Goal: Transaction & Acquisition: Book appointment/travel/reservation

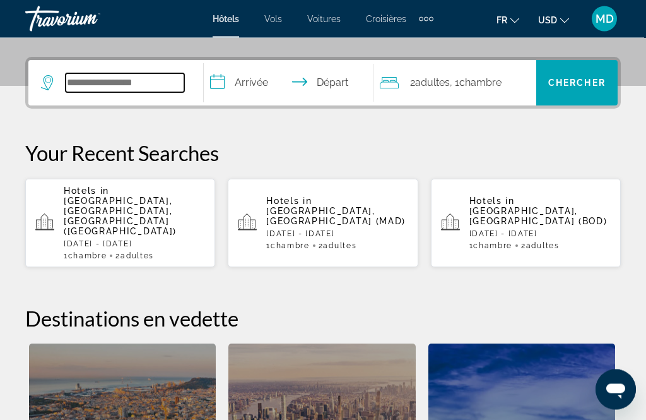
click at [144, 83] on input "Search widget" at bounding box center [125, 83] width 119 height 19
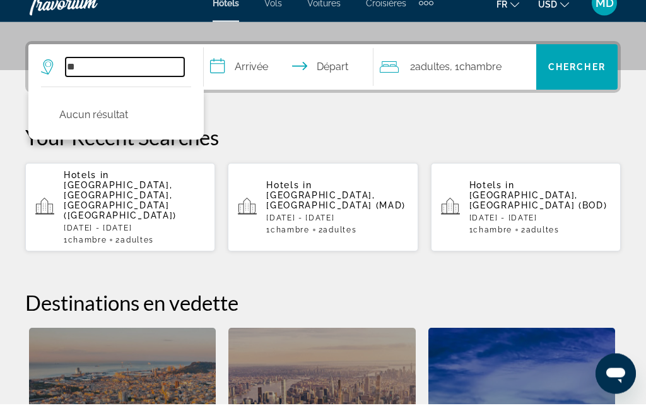
type input "*"
click at [150, 74] on input "Search widget" at bounding box center [125, 83] width 119 height 19
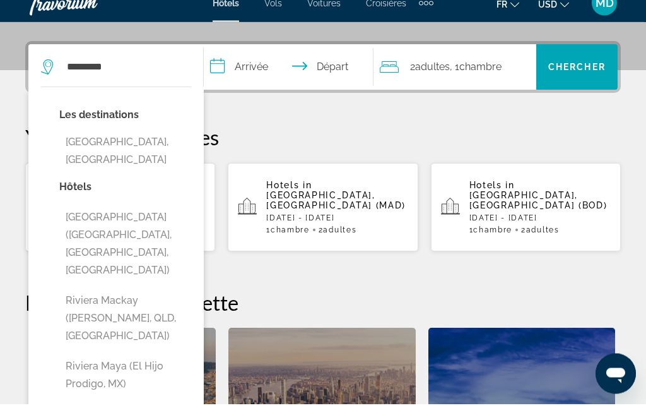
click at [155, 146] on button "[GEOGRAPHIC_DATA], [GEOGRAPHIC_DATA]" at bounding box center [125, 167] width 132 height 42
type input "**********"
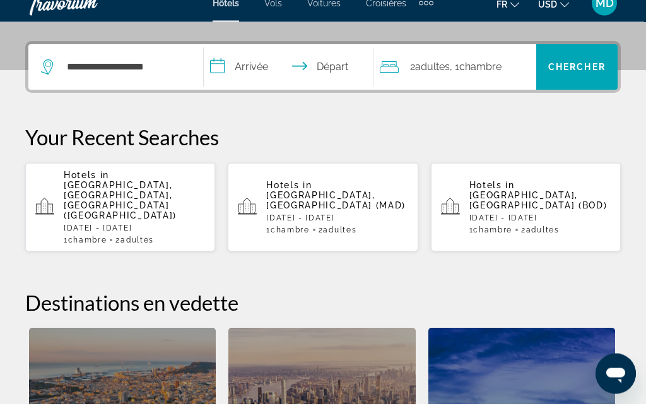
click at [255, 65] on input "**********" at bounding box center [291, 85] width 174 height 49
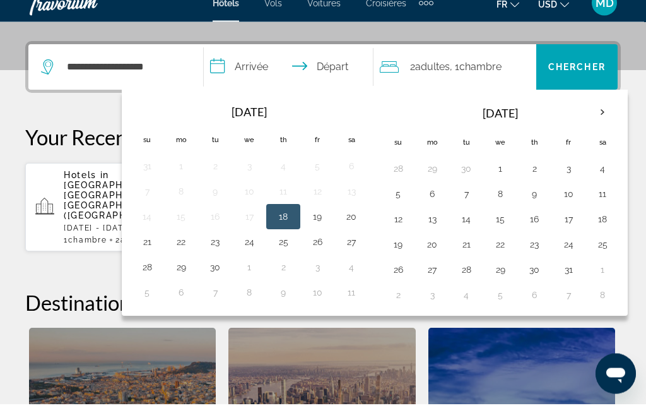
scroll to position [309, 0]
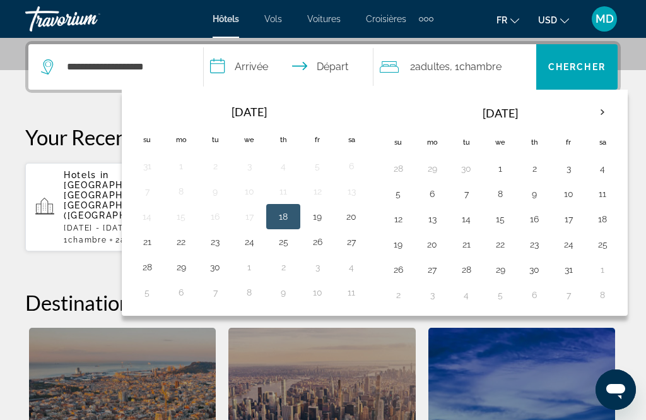
click at [607, 115] on th "Next month" at bounding box center [603, 112] width 34 height 28
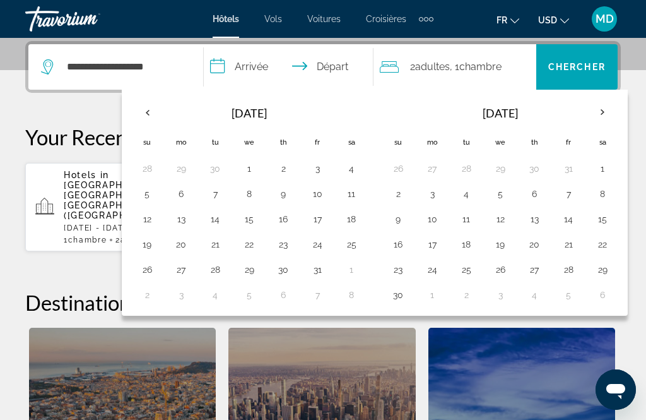
click at [538, 246] on button "20" at bounding box center [534, 244] width 20 height 18
click at [345, 70] on input "**********" at bounding box center [291, 68] width 174 height 49
click at [408, 297] on button "30" at bounding box center [398, 295] width 20 height 18
type input "**********"
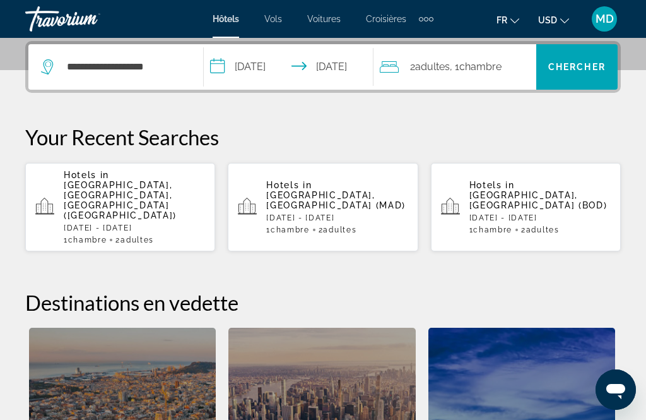
click at [501, 64] on span "Chambre" at bounding box center [480, 67] width 42 height 12
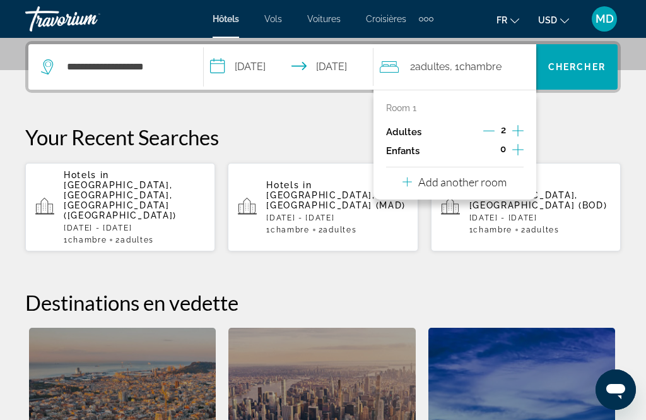
click at [523, 134] on icon "Increment adults" at bounding box center [517, 130] width 11 height 15
click at [497, 68] on span "Chambre" at bounding box center [481, 67] width 42 height 12
click at [490, 179] on p "Add another room" at bounding box center [462, 182] width 88 height 14
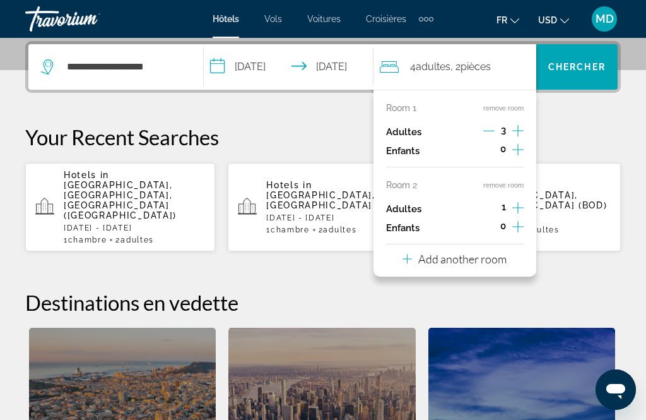
click at [481, 255] on p "Add another room" at bounding box center [462, 259] width 88 height 14
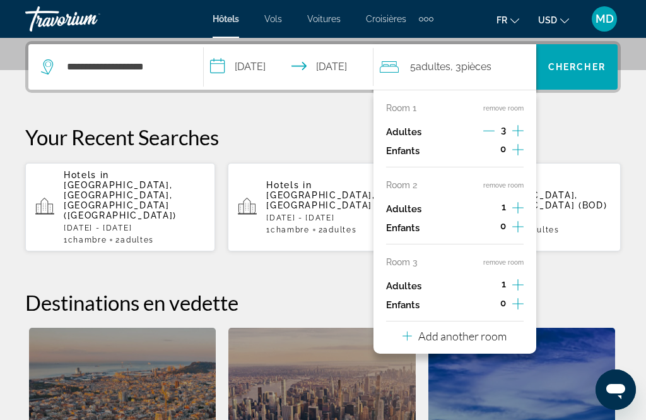
click at [520, 280] on icon "Increment adults" at bounding box center [517, 284] width 11 height 15
click at [487, 279] on icon "Decrement adults" at bounding box center [488, 284] width 11 height 11
click at [504, 259] on button "remove room" at bounding box center [503, 262] width 40 height 8
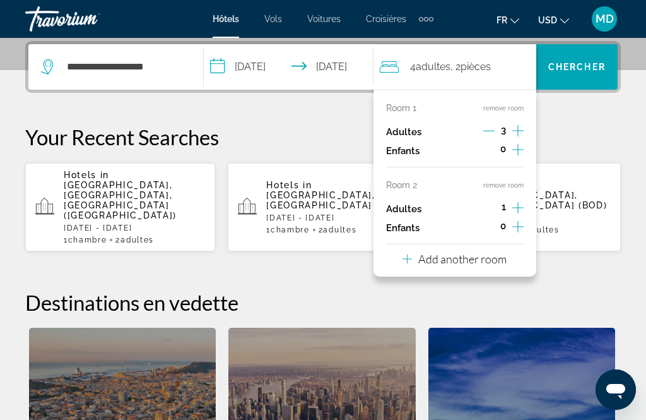
click at [486, 126] on icon "Decrement adults" at bounding box center [488, 130] width 11 height 11
click at [592, 71] on span "Chercher" at bounding box center [576, 67] width 57 height 10
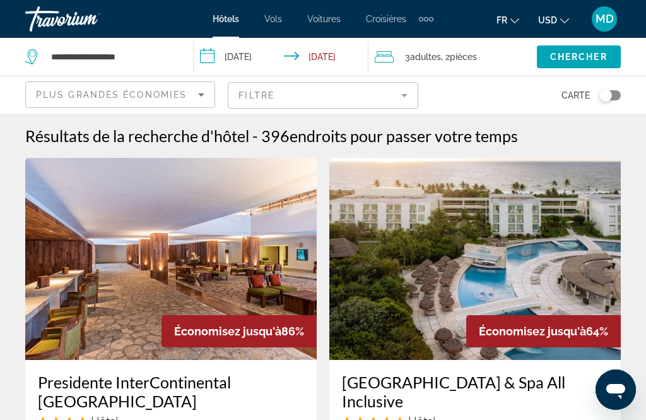
click at [196, 94] on icon "Sort by" at bounding box center [201, 94] width 15 height 15
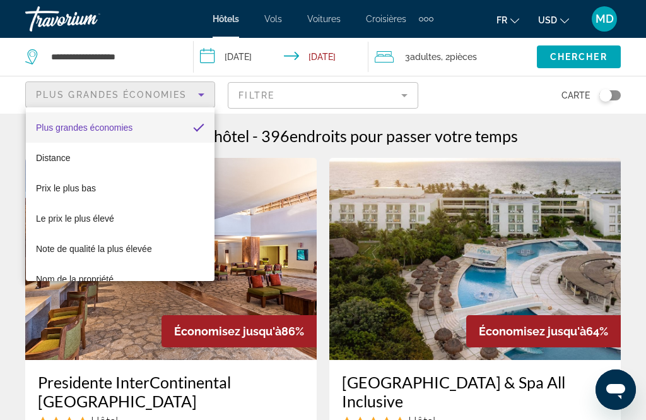
click at [396, 97] on div at bounding box center [323, 210] width 646 height 420
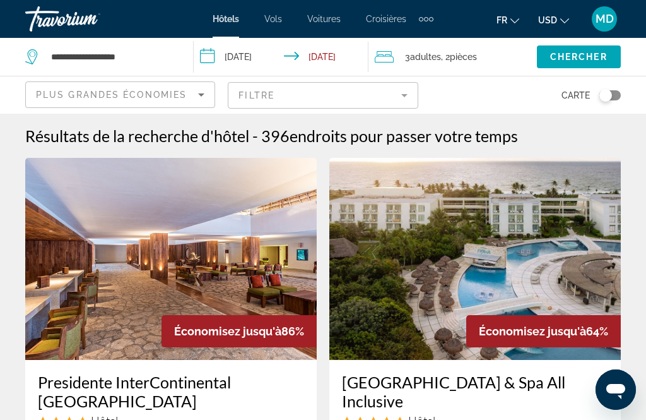
click at [393, 97] on mat-form-field "Filtre" at bounding box center [323, 95] width 190 height 27
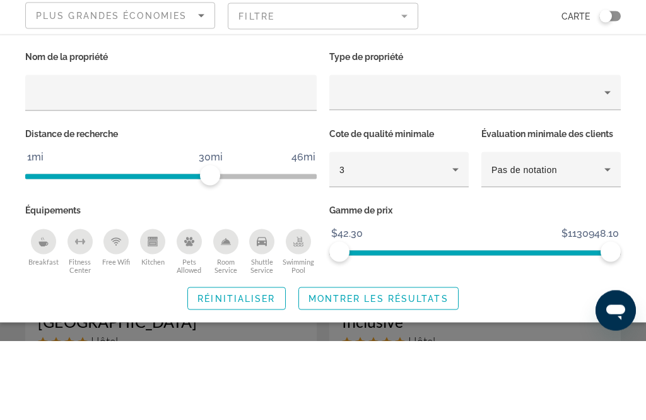
scroll to position [80, 0]
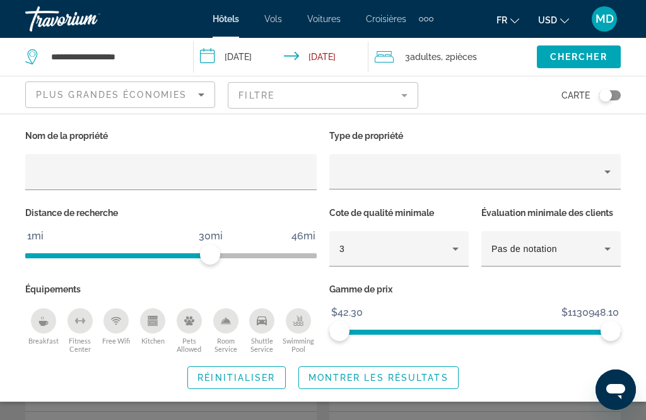
click at [417, 96] on mat-form-field "Filtre" at bounding box center [323, 95] width 190 height 27
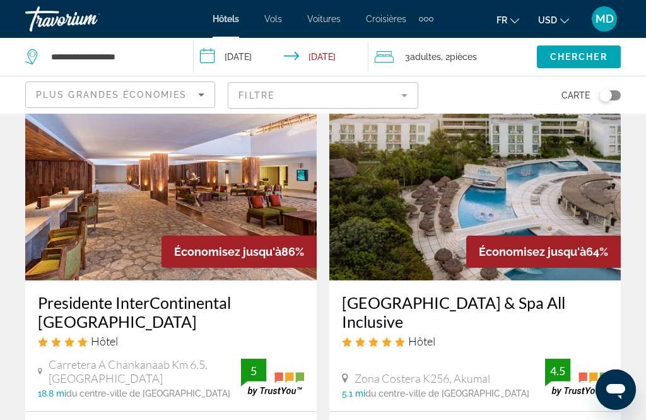
click at [406, 102] on mat-form-field "Filtre" at bounding box center [323, 95] width 190 height 27
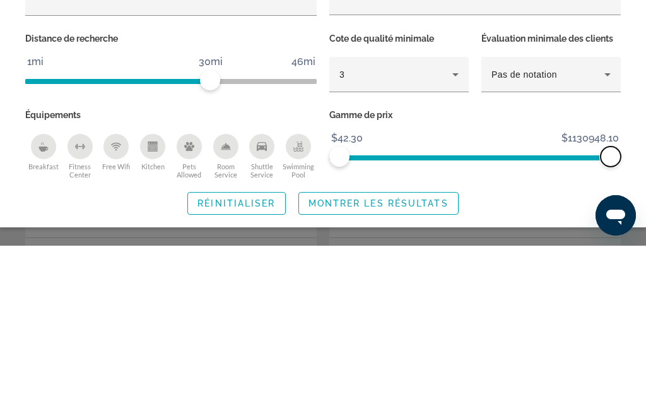
scroll to position [254, 0]
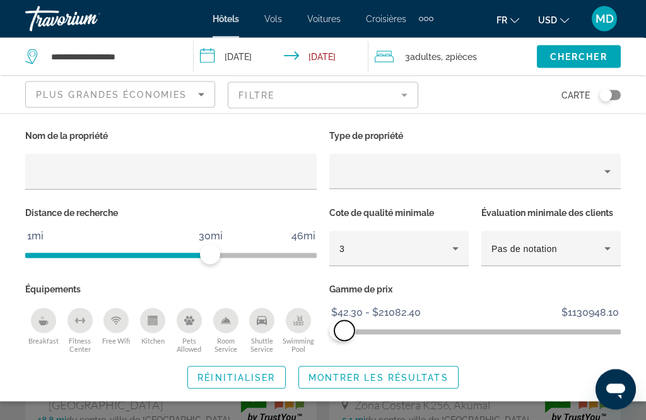
scroll to position [49, 0]
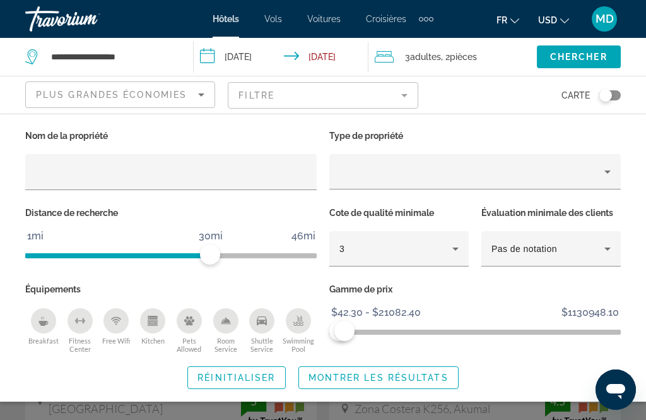
click at [584, 61] on span "Chercher" at bounding box center [578, 57] width 57 height 10
click at [596, 62] on span "Search widget" at bounding box center [579, 57] width 84 height 30
click at [589, 59] on span "Chercher" at bounding box center [578, 57] width 57 height 10
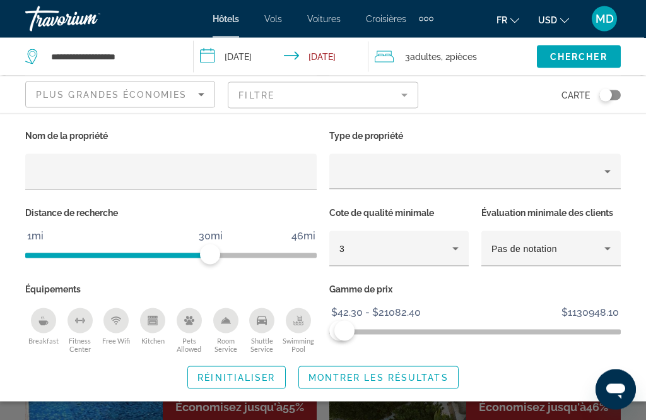
scroll to position [430, 0]
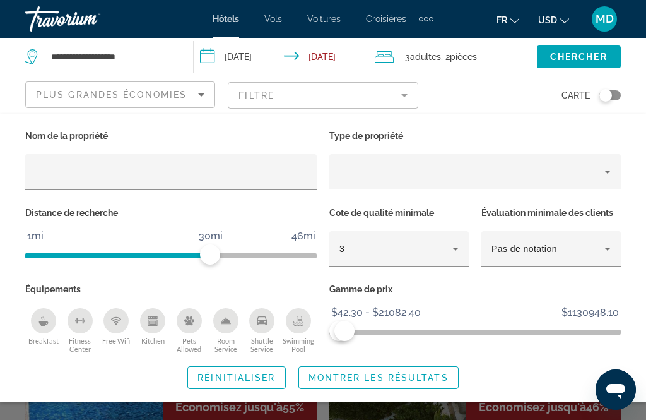
click at [363, 373] on span "Montrer les résultats" at bounding box center [379, 377] width 140 height 10
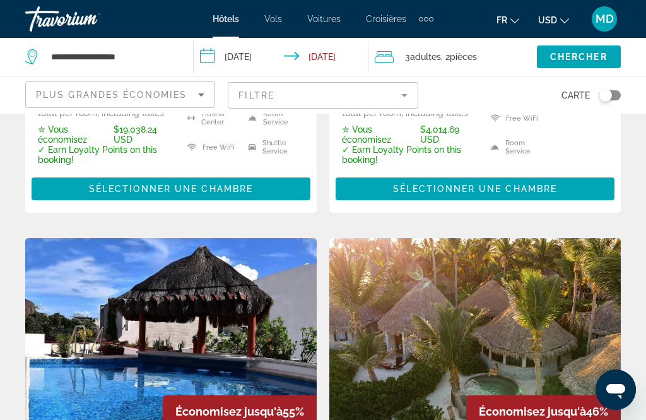
scroll to position [379, 0]
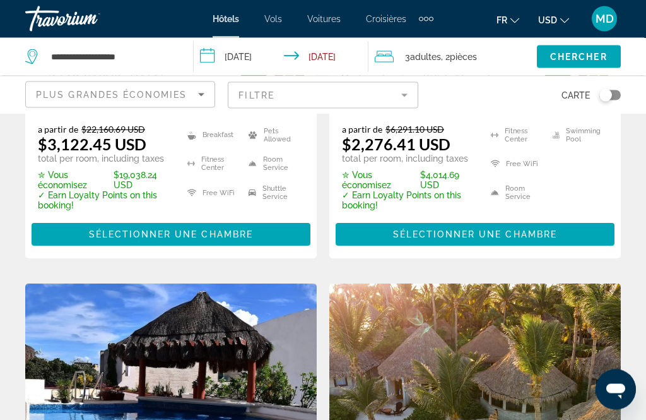
click at [409, 100] on mat-form-field "Filtre" at bounding box center [323, 95] width 190 height 27
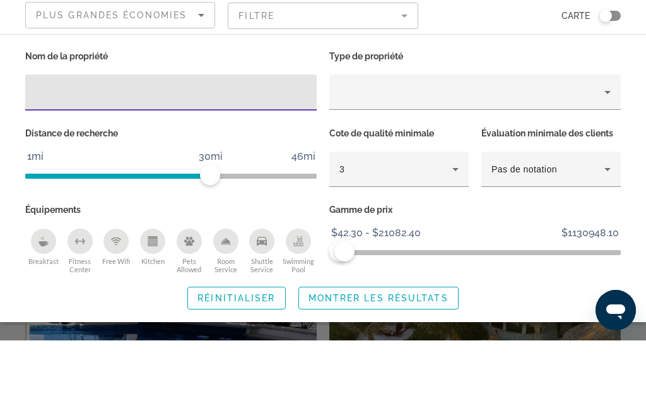
scroll to position [459, 0]
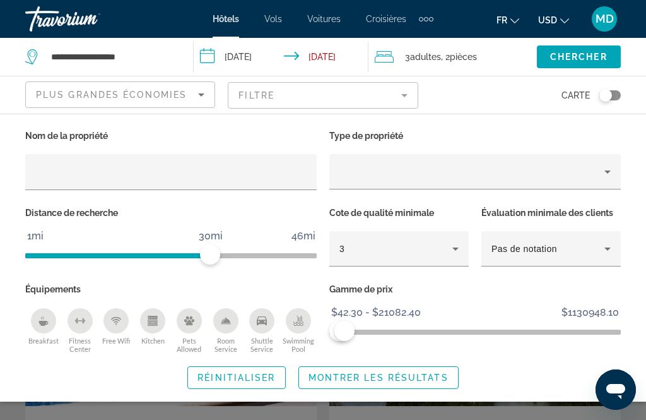
click at [309, 333] on button "Swimming Pool" at bounding box center [298, 330] width 37 height 46
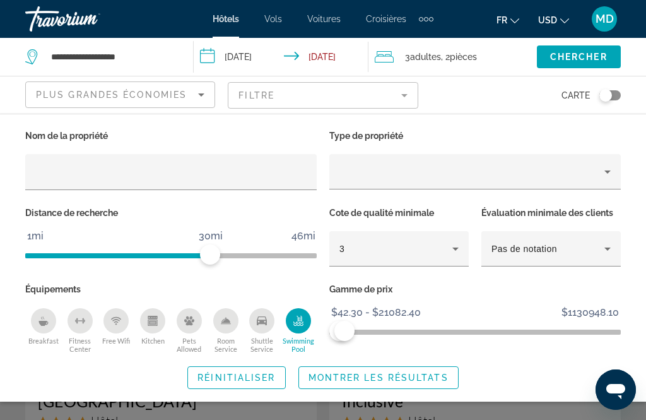
click at [120, 321] on icon "Free Wifi" at bounding box center [116, 320] width 10 height 10
click at [156, 327] on div "Kitchen" at bounding box center [152, 320] width 25 height 25
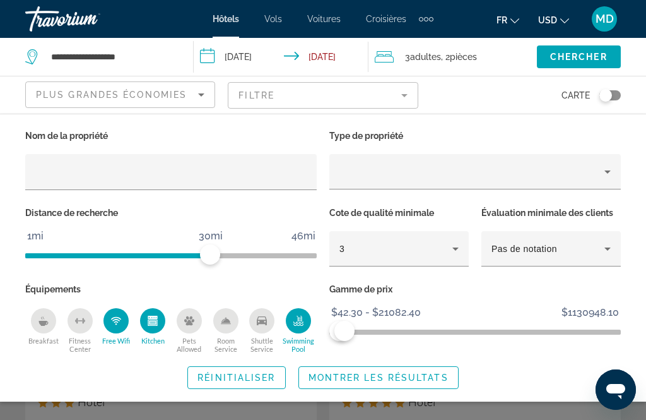
click at [244, 372] on span "Réinitialiser" at bounding box center [237, 377] width 78 height 10
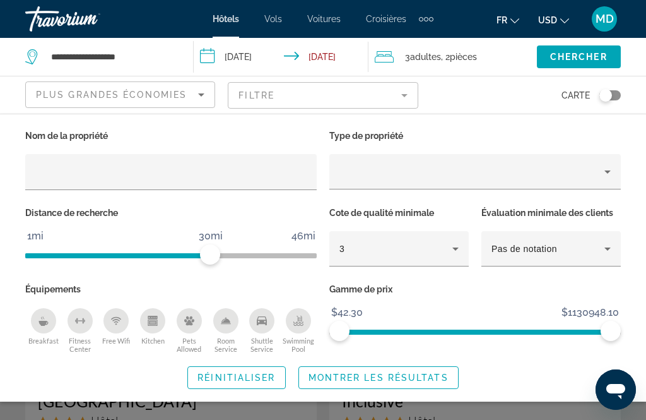
click at [369, 383] on span "Search widget" at bounding box center [378, 377] width 159 height 30
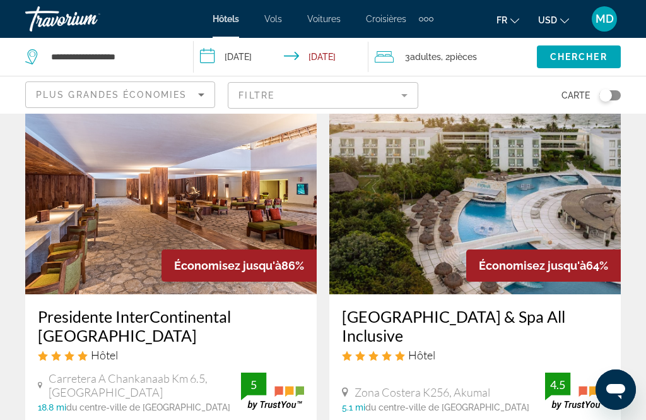
scroll to position [67, 0]
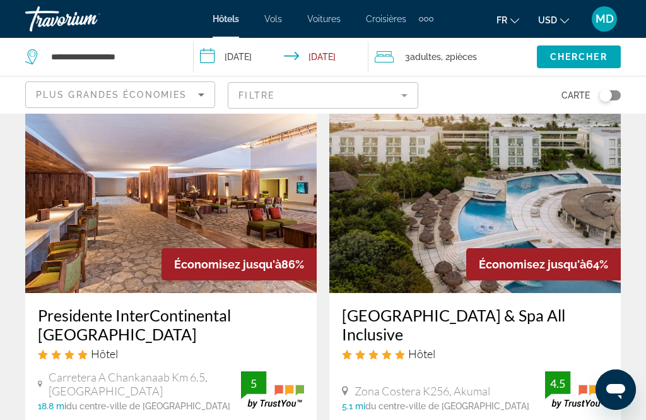
click at [601, 214] on img "Main content" at bounding box center [475, 192] width 292 height 202
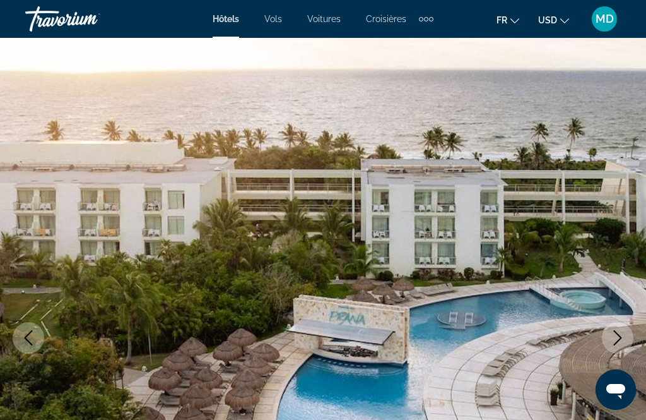
click at [620, 338] on icon "Next image" at bounding box center [617, 337] width 15 height 15
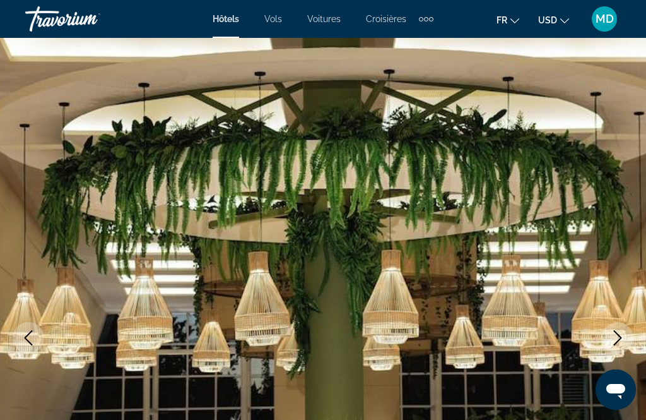
click at [620, 336] on icon "Next image" at bounding box center [618, 337] width 8 height 15
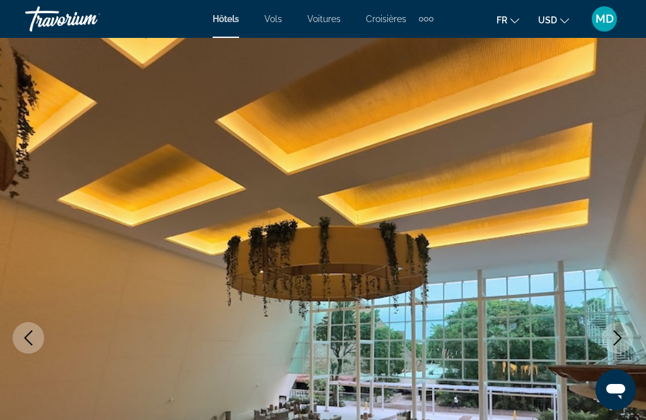
scroll to position [4, 0]
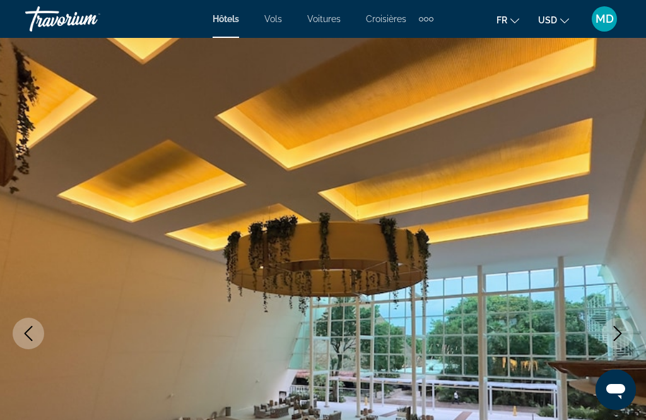
click at [32, 324] on button "Previous image" at bounding box center [29, 333] width 32 height 32
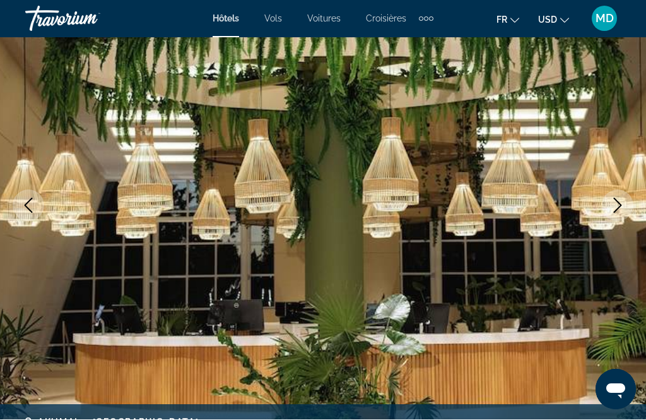
scroll to position [133, 0]
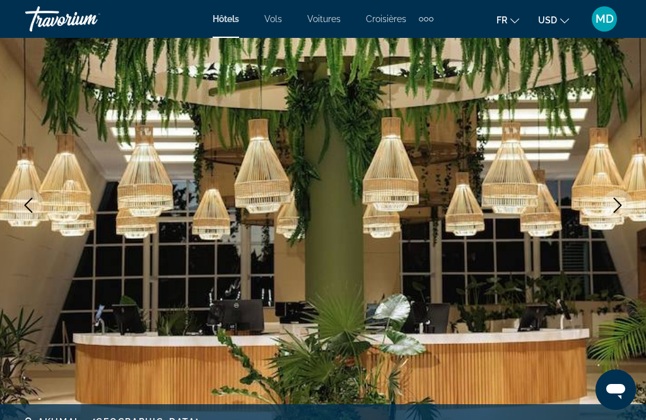
click at [617, 212] on icon "Next image" at bounding box center [617, 205] width 15 height 15
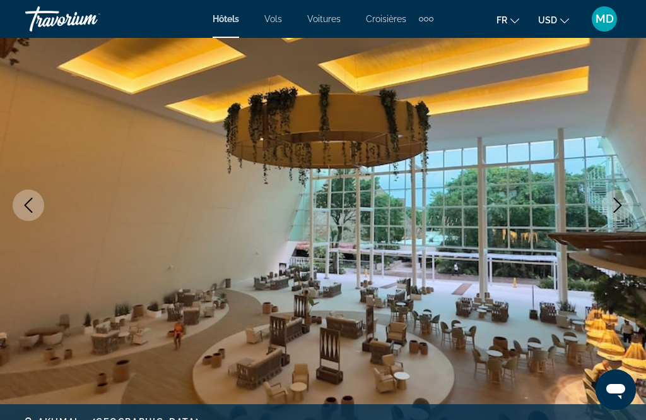
click at [616, 211] on icon "Next image" at bounding box center [618, 205] width 8 height 15
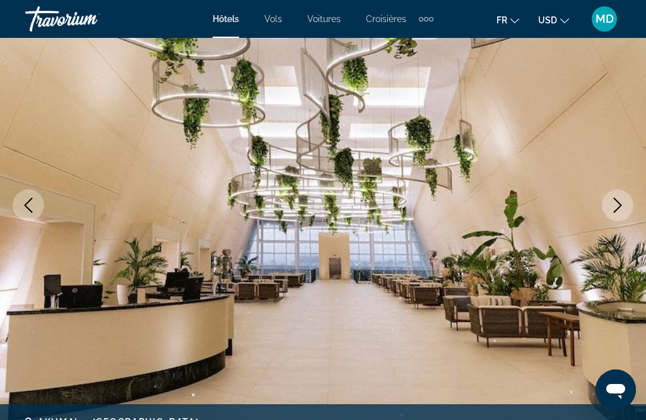
click at [623, 209] on icon "Next image" at bounding box center [617, 205] width 15 height 15
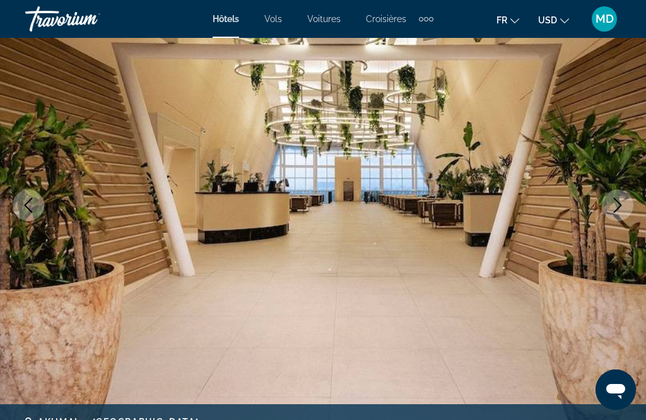
click at [639, 211] on img "Main content" at bounding box center [323, 204] width 646 height 599
click at [611, 205] on icon "Next image" at bounding box center [617, 205] width 15 height 15
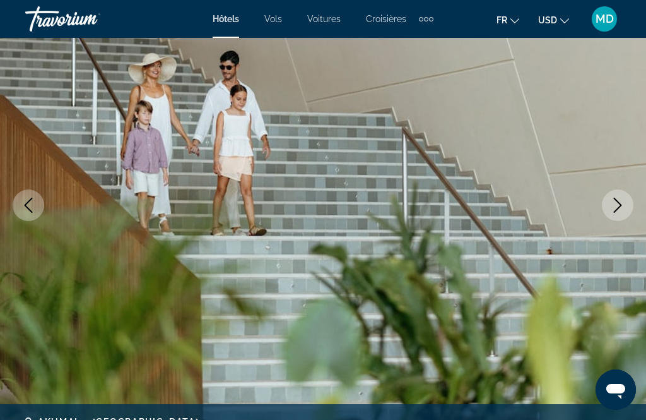
click at [636, 198] on img "Main content" at bounding box center [323, 204] width 646 height 599
click at [611, 206] on icon "Next image" at bounding box center [617, 205] width 15 height 15
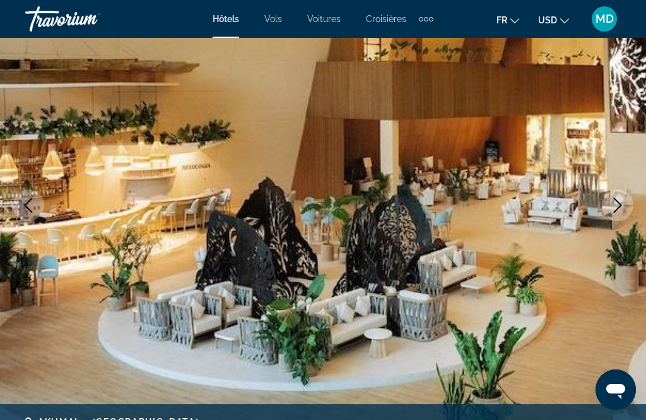
click at [626, 205] on button "Next image" at bounding box center [618, 205] width 32 height 32
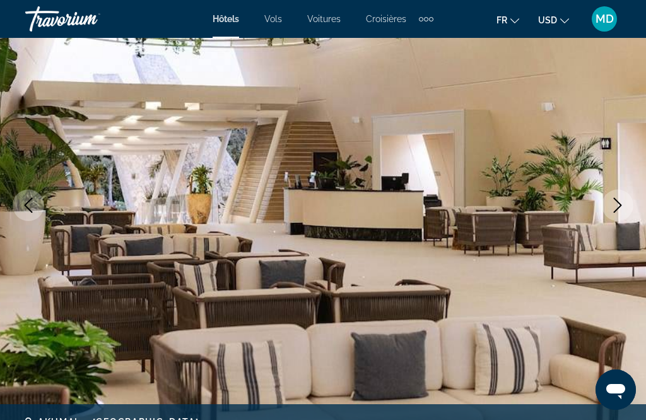
click at [626, 205] on button "Next image" at bounding box center [618, 205] width 32 height 32
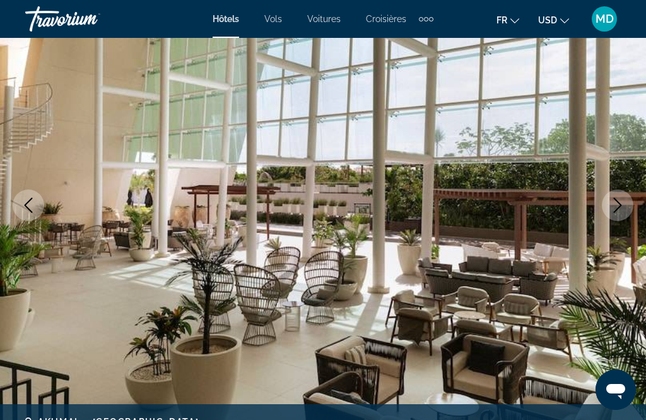
click at [632, 204] on button "Next image" at bounding box center [618, 205] width 32 height 32
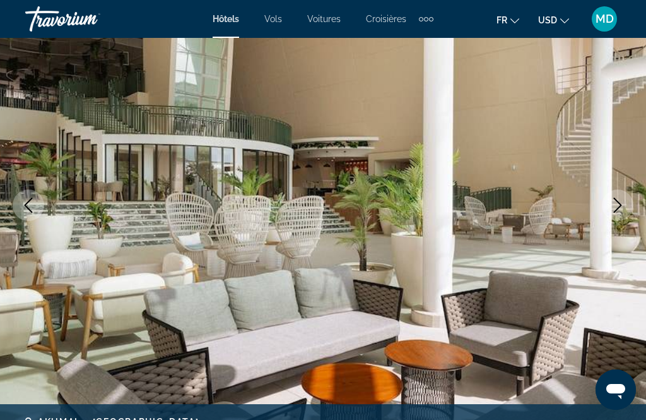
click at [634, 204] on img "Main content" at bounding box center [323, 204] width 646 height 599
click at [632, 205] on button "Next image" at bounding box center [618, 205] width 32 height 32
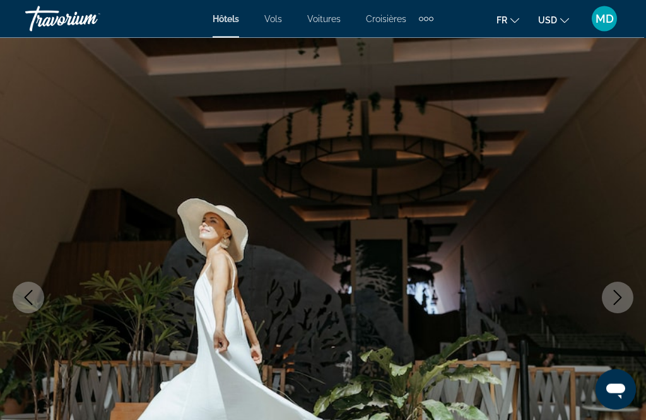
scroll to position [0, 0]
